Goal: Information Seeking & Learning: Find specific fact

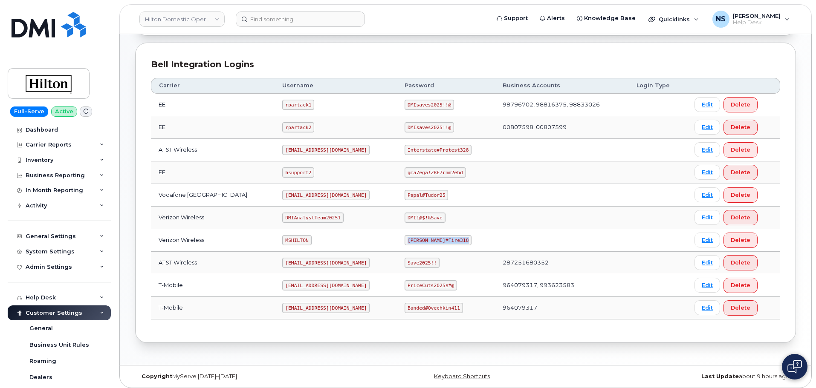
scroll to position [193, 0]
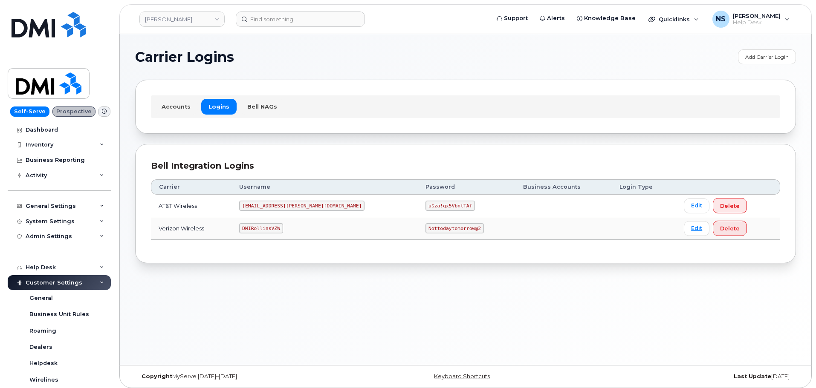
click at [296, 205] on code "MS-Rollins@dminc.com" at bounding box center [301, 206] width 125 height 10
click at [297, 205] on code "MS-Rollins@dminc.com" at bounding box center [301, 206] width 125 height 10
copy code "MS-Rollins@dminc.com"
click at [425, 202] on code "u$za!gx5VbntTAf" at bounding box center [449, 206] width 49 height 10
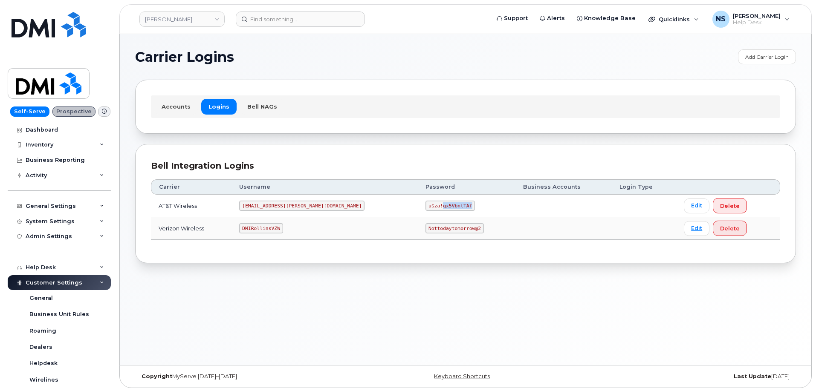
click at [425, 202] on code "u$za!gx5VbntTAf" at bounding box center [449, 206] width 49 height 10
copy code "u$za!gx5VbntTAf"
